Goal: Find specific page/section: Find specific page/section

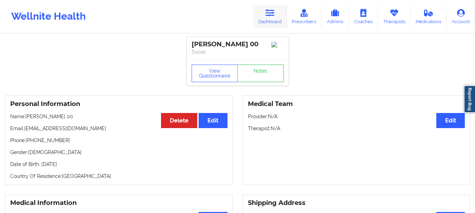
click at [275, 16] on icon at bounding box center [270, 13] width 9 height 8
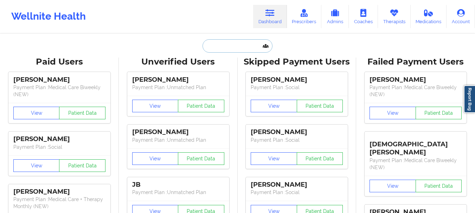
click at [223, 52] on input "text" at bounding box center [238, 45] width 70 height 13
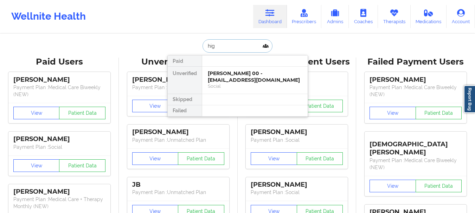
type input "high"
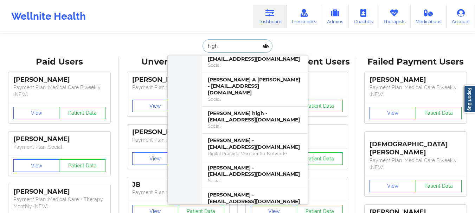
scroll to position [115, 0]
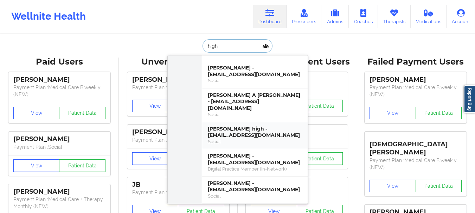
click at [248, 139] on div "Social" at bounding box center [255, 142] width 94 height 6
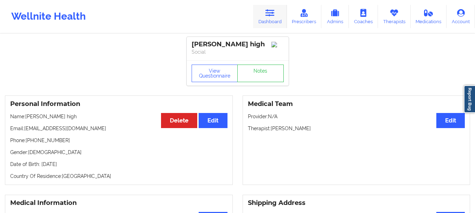
click at [271, 15] on icon at bounding box center [270, 13] width 9 height 8
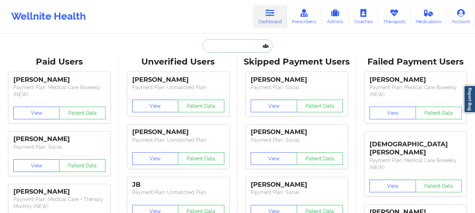
click at [244, 44] on input "text" at bounding box center [238, 45] width 70 height 13
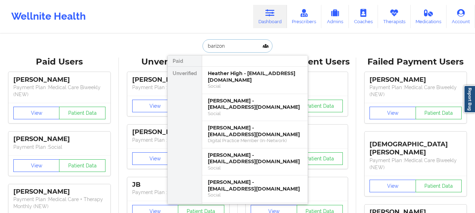
type input "barizone"
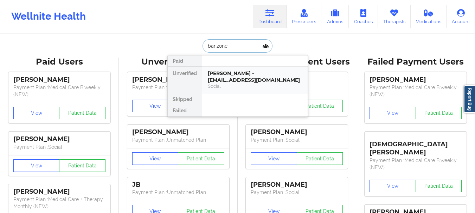
click at [250, 74] on div "[PERSON_NAME] - [EMAIL_ADDRESS][DOMAIN_NAME]" at bounding box center [255, 76] width 94 height 13
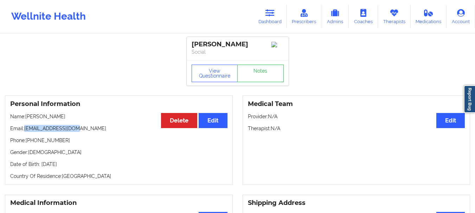
drag, startPoint x: 25, startPoint y: 131, endPoint x: 78, endPoint y: 132, distance: 52.8
click at [78, 132] on p "Email: [EMAIL_ADDRESS][DOMAIN_NAME]" at bounding box center [118, 128] width 217 height 7
copy p "[EMAIL_ADDRESS][DOMAIN_NAME]"
drag, startPoint x: 275, startPoint y: 15, endPoint x: 259, endPoint y: 27, distance: 20.3
click at [275, 15] on icon at bounding box center [270, 13] width 9 height 8
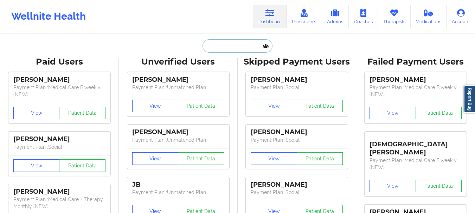
click at [234, 47] on input "text" at bounding box center [238, 45] width 70 height 13
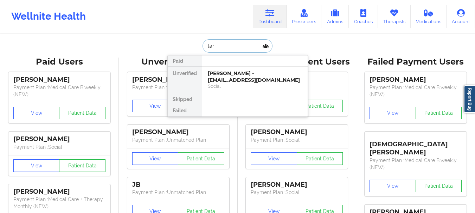
type input "[PERSON_NAME]"
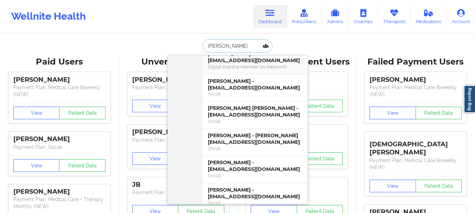
scroll to position [70, 0]
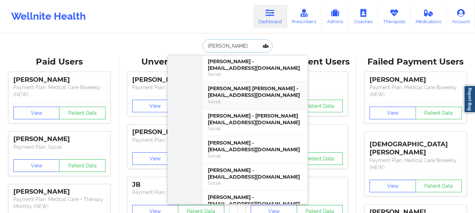
click at [253, 85] on div "[PERSON_NAME] [PERSON_NAME] - [EMAIL_ADDRESS][DOMAIN_NAME]" at bounding box center [255, 91] width 94 height 13
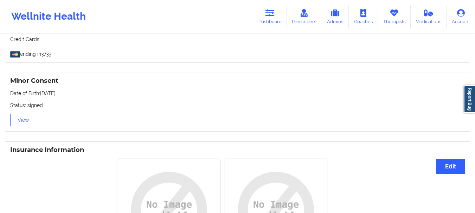
scroll to position [422, 0]
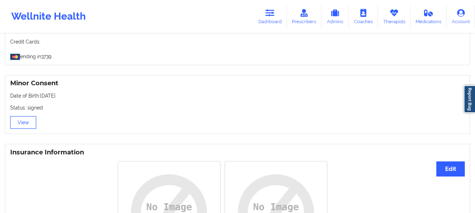
click at [21, 116] on button "View" at bounding box center [23, 122] width 26 height 13
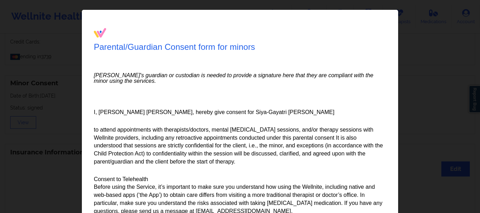
click at [454, 13] on div "Parental/Guardian Consent form for minors Minor's guardian or custodian is need…" at bounding box center [240, 106] width 480 height 213
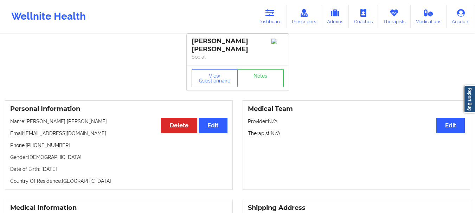
scroll to position [0, 0]
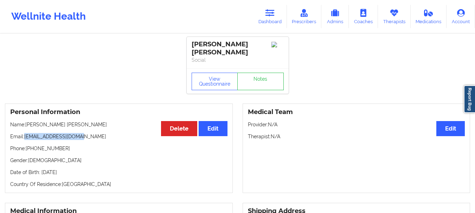
drag, startPoint x: 25, startPoint y: 132, endPoint x: 82, endPoint y: 130, distance: 57.0
click at [82, 133] on p "Email: [EMAIL_ADDRESS][DOMAIN_NAME]" at bounding box center [118, 136] width 217 height 7
copy p "[EMAIL_ADDRESS][DOMAIN_NAME]"
